Goal: Task Accomplishment & Management: Use online tool/utility

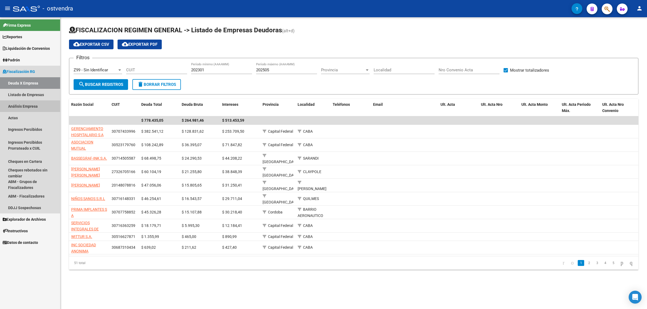
click at [29, 107] on link "Análisis Empresa" at bounding box center [30, 107] width 60 height 12
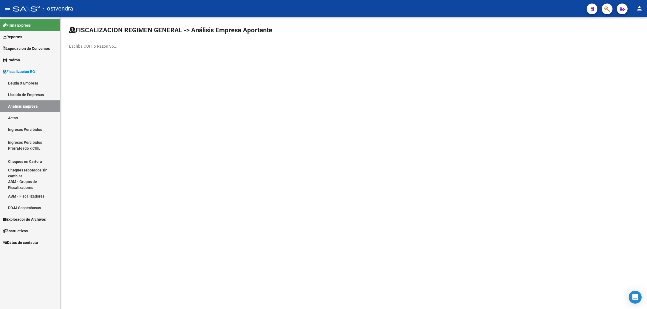
click at [115, 45] on input "Escriba CUIT o Razón Social para buscar" at bounding box center [93, 46] width 49 height 5
paste input "27417038669"
type input "27417038669"
click at [123, 57] on span "[PERSON_NAME]" at bounding box center [149, 56] width 153 height 13
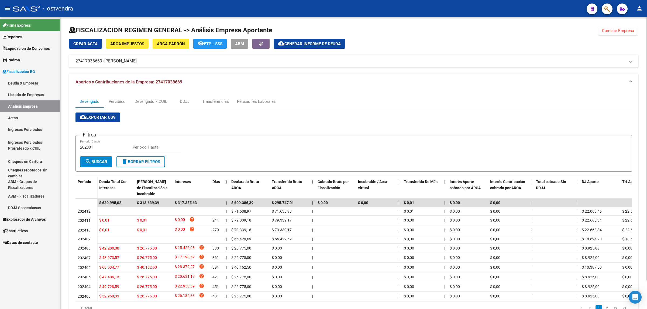
click at [305, 42] on span "Generar informe de deuda" at bounding box center [312, 44] width 56 height 5
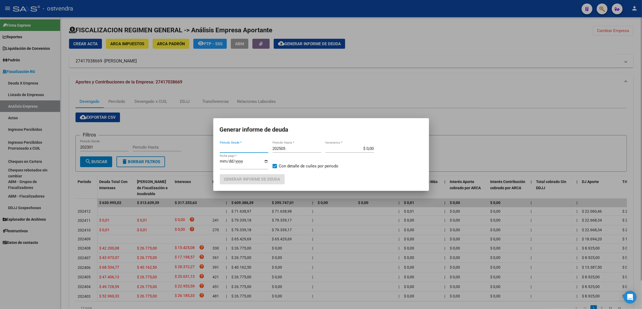
type input "202301"
click at [294, 147] on input "202505" at bounding box center [296, 148] width 49 height 5
type input "202509"
click at [228, 162] on input "[DATE]" at bounding box center [244, 163] width 49 height 9
type input "[DATE]"
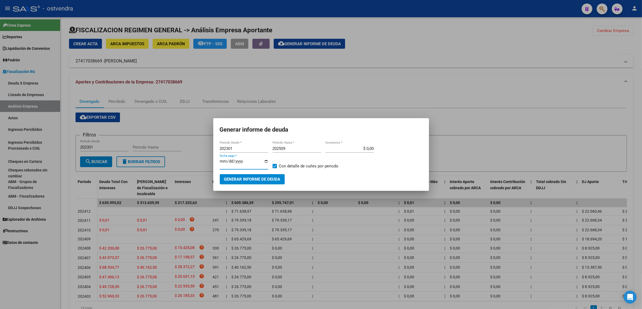
click at [236, 178] on span "Generar informe de deuda" at bounding box center [252, 179] width 56 height 5
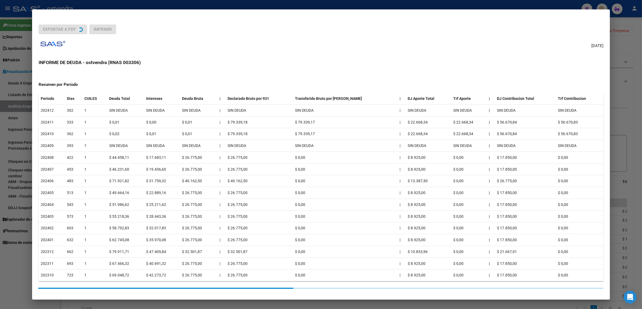
scroll to position [45, 0]
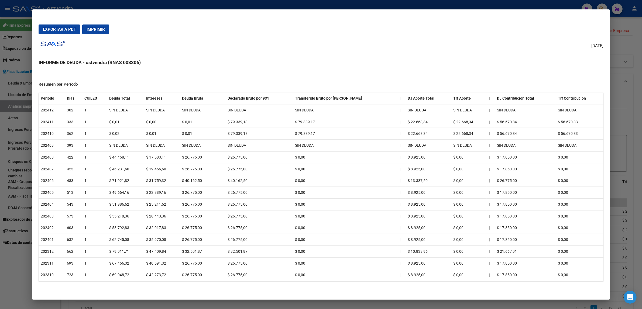
drag, startPoint x: 133, startPoint y: 240, endPoint x: 213, endPoint y: 240, distance: 80.6
click at [213, 240] on tr "202401 632 1 $ 62.745,08 $ 35.970,08 $ 26.775,00 | $ 26.775,00 $ 0,00 | $ 8.925…" at bounding box center [321, 240] width 565 height 12
click at [195, 238] on td "$ 26.775,00" at bounding box center [199, 240] width 38 height 12
click at [198, 243] on td "$ 26.775,00" at bounding box center [199, 240] width 38 height 12
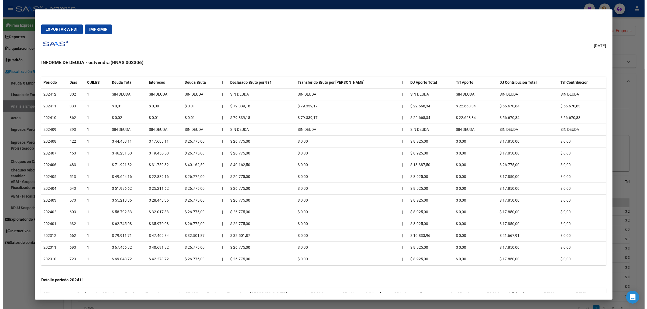
scroll to position [0, 0]
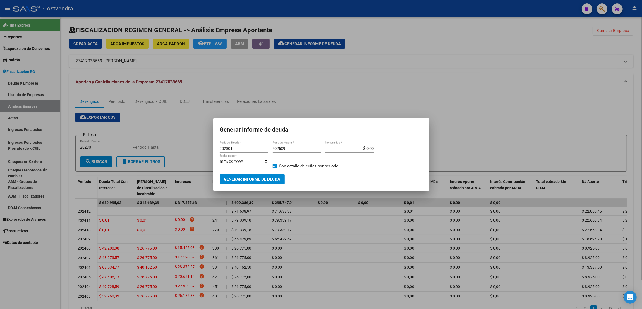
click at [506, 132] on div at bounding box center [321, 154] width 642 height 309
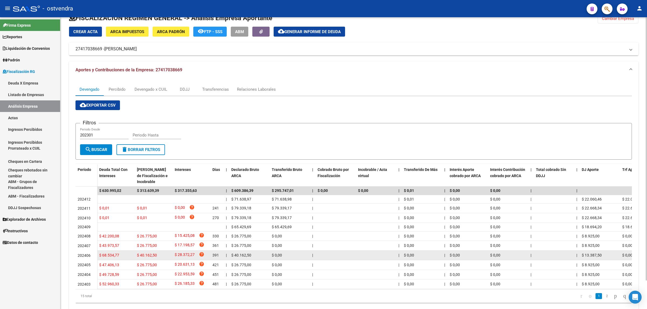
scroll to position [32, 0]
